Goal: Task Accomplishment & Management: Use online tool/utility

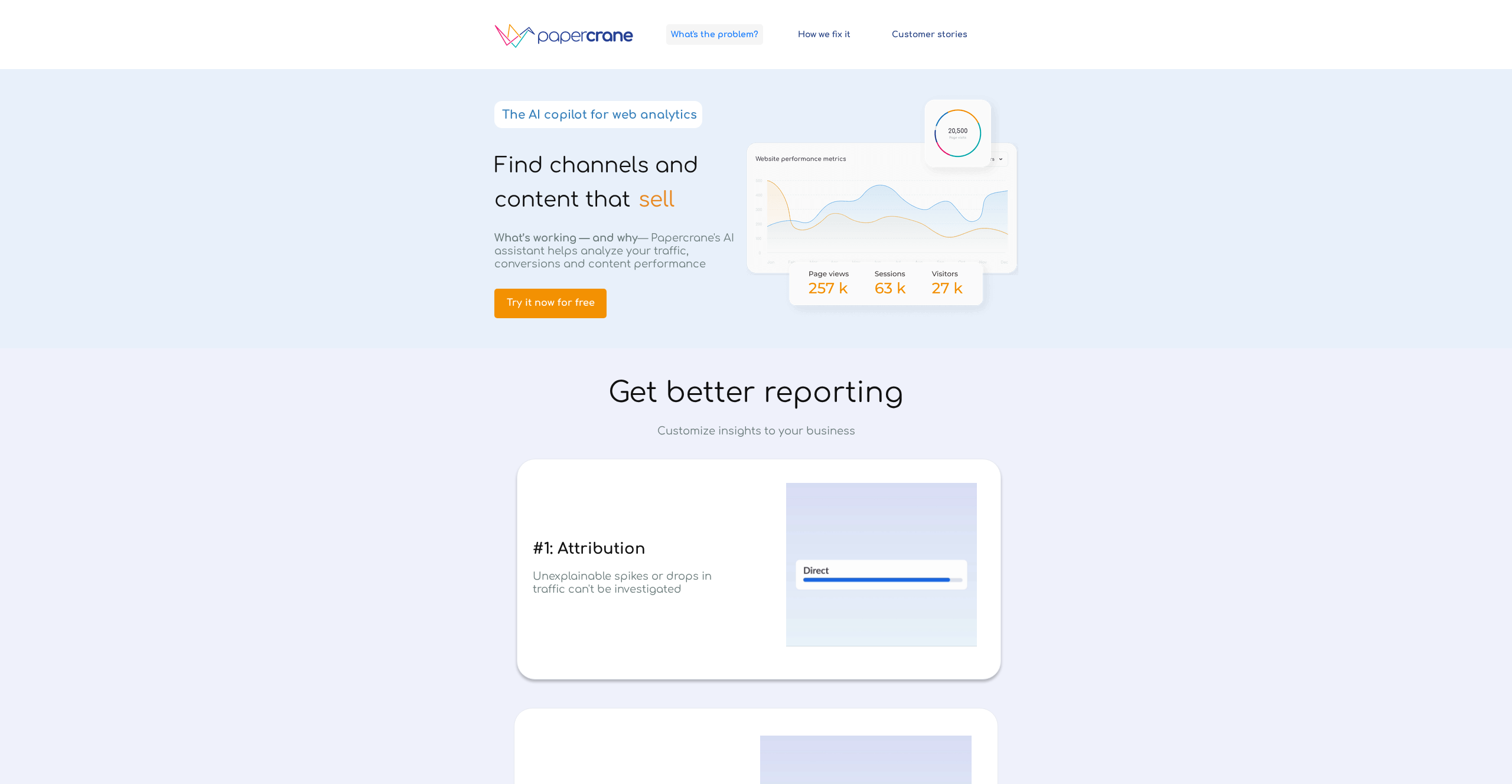
click at [736, 39] on link "What's the problem?" at bounding box center [715, 34] width 97 height 21
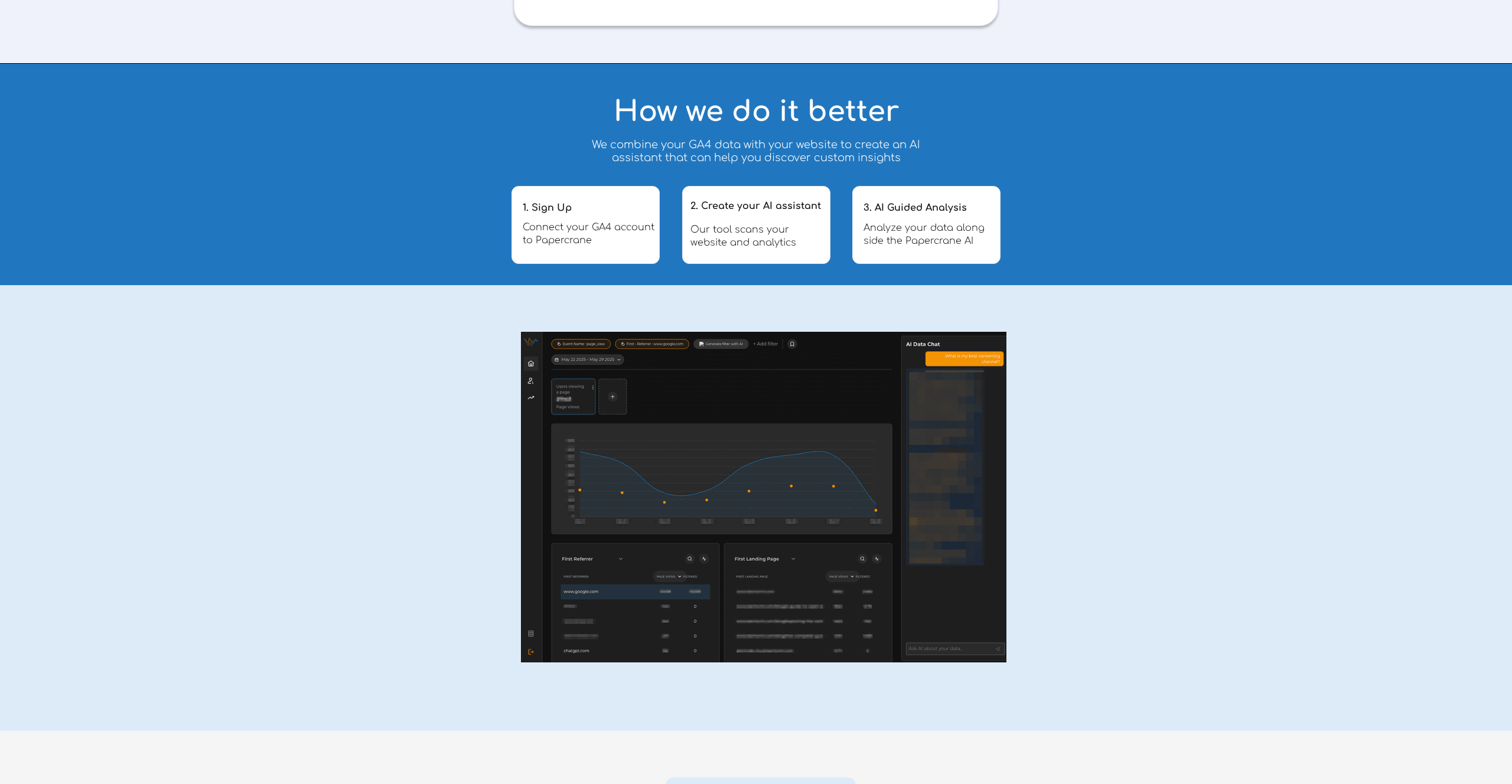
scroll to position [2040, 0]
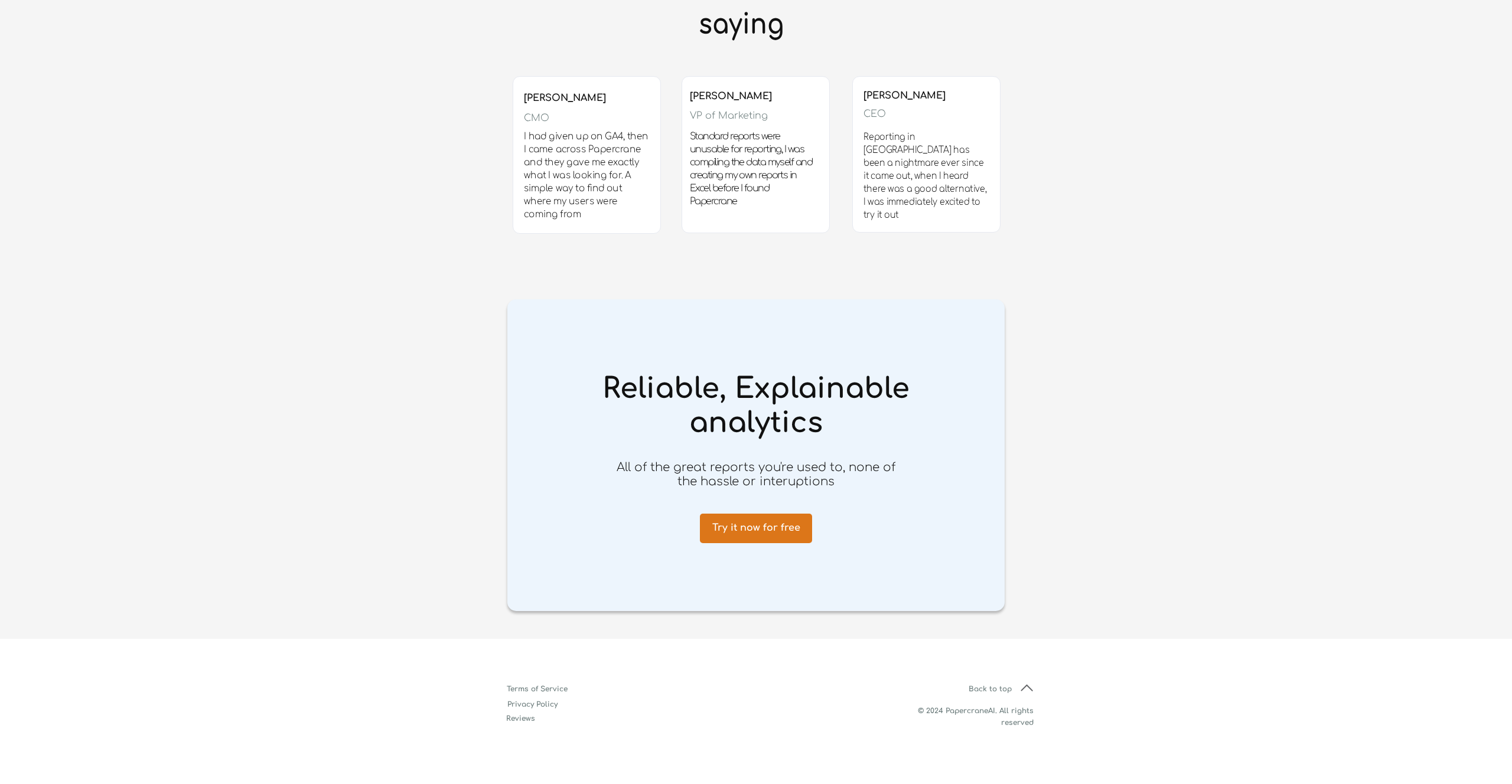
click at [768, 530] on span "Try it now for free" at bounding box center [756, 528] width 112 height 12
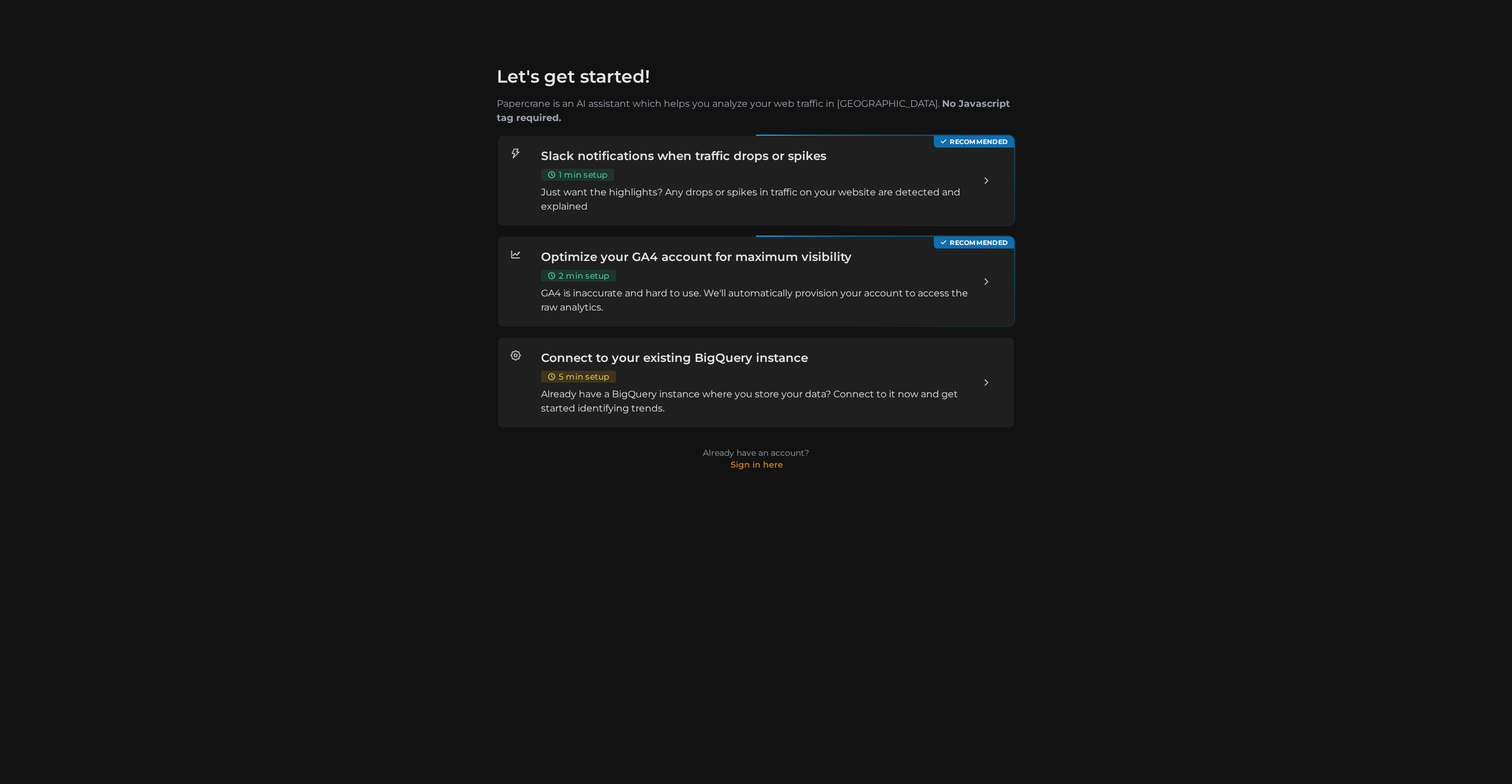
click at [797, 185] on p "Just want the highlights? Any drops or spikes in traffic on your website are de…" at bounding box center [756, 199] width 430 height 29
click at [996, 160] on div at bounding box center [992, 181] width 22 height 66
click at [986, 175] on icon at bounding box center [986, 181] width 12 height 12
click at [631, 185] on p "Just want the highlights? Any drops or spikes in traffic on your website are de…" at bounding box center [756, 199] width 430 height 29
click at [790, 185] on p "Just want the highlights? Any drops or spikes in traffic on your website are de…" at bounding box center [756, 199] width 430 height 29
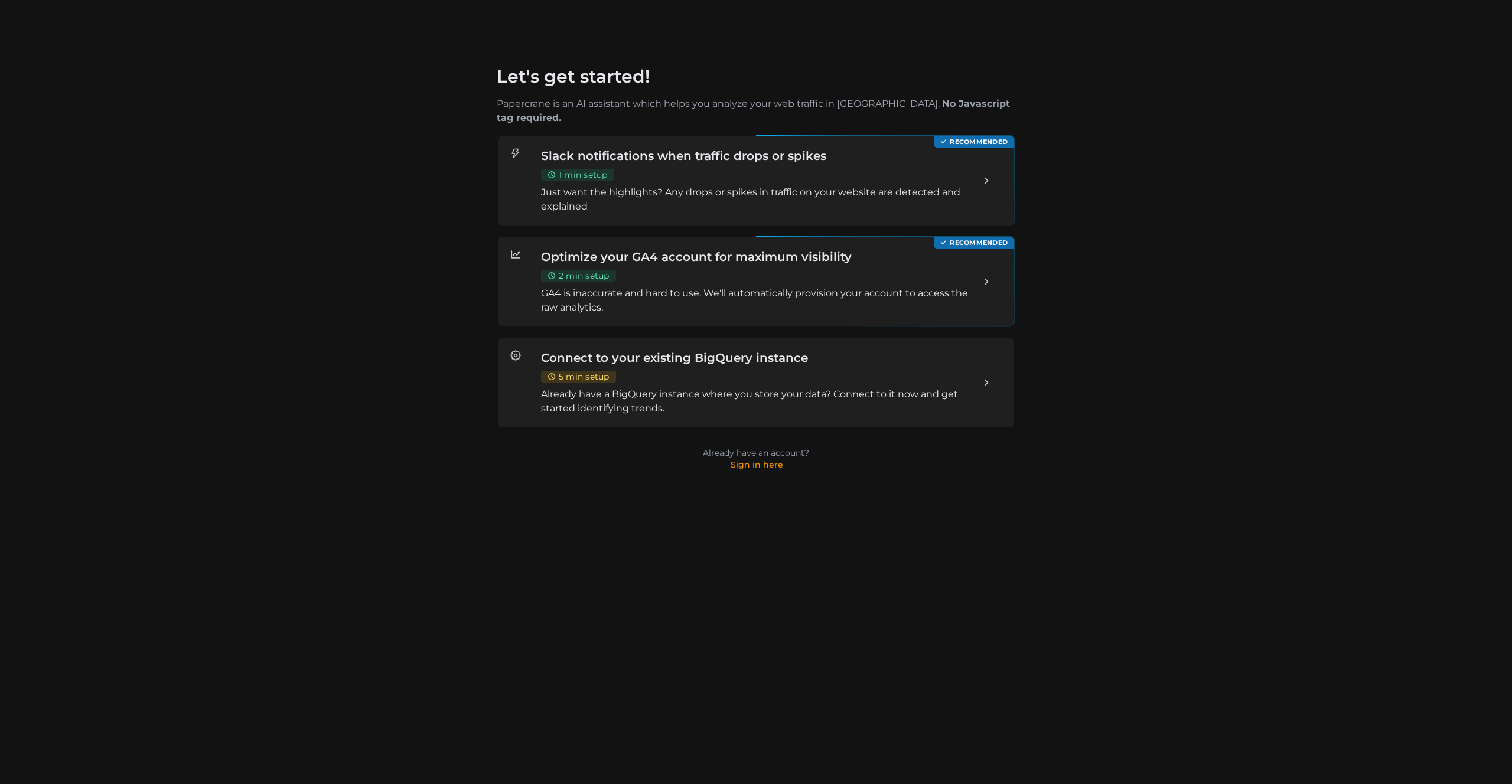
click at [834, 155] on div "Slack notifications when traffic drops or spikes 1 min setup Just want the high…" at bounding box center [756, 181] width 430 height 66
click at [771, 161] on div "Slack notifications when traffic drops or spikes 1 min setup Just want the high…" at bounding box center [756, 181] width 430 height 66
